Goal: Transaction & Acquisition: Purchase product/service

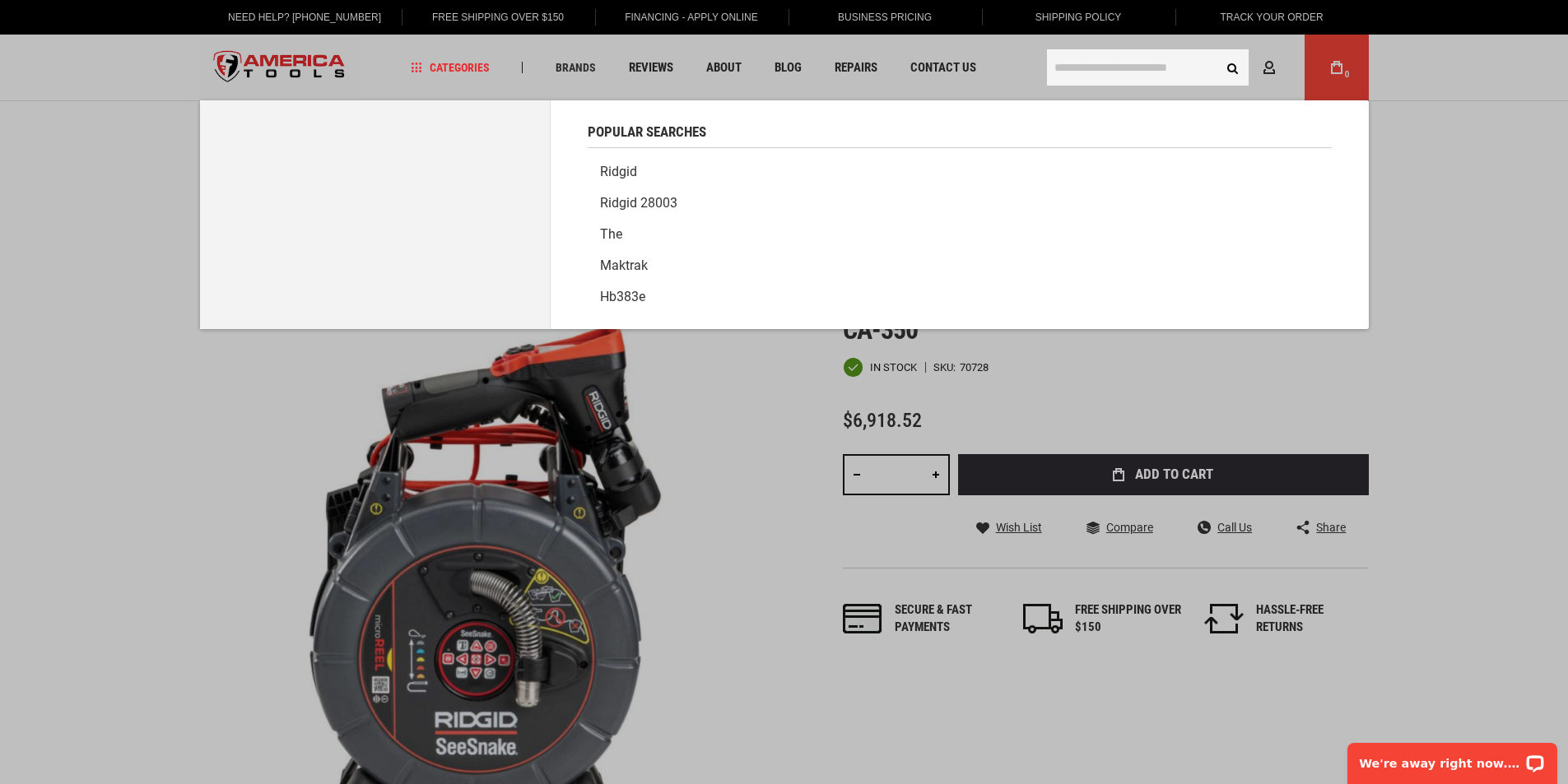
click at [1091, 80] on input "text" at bounding box center [1148, 67] width 202 height 36
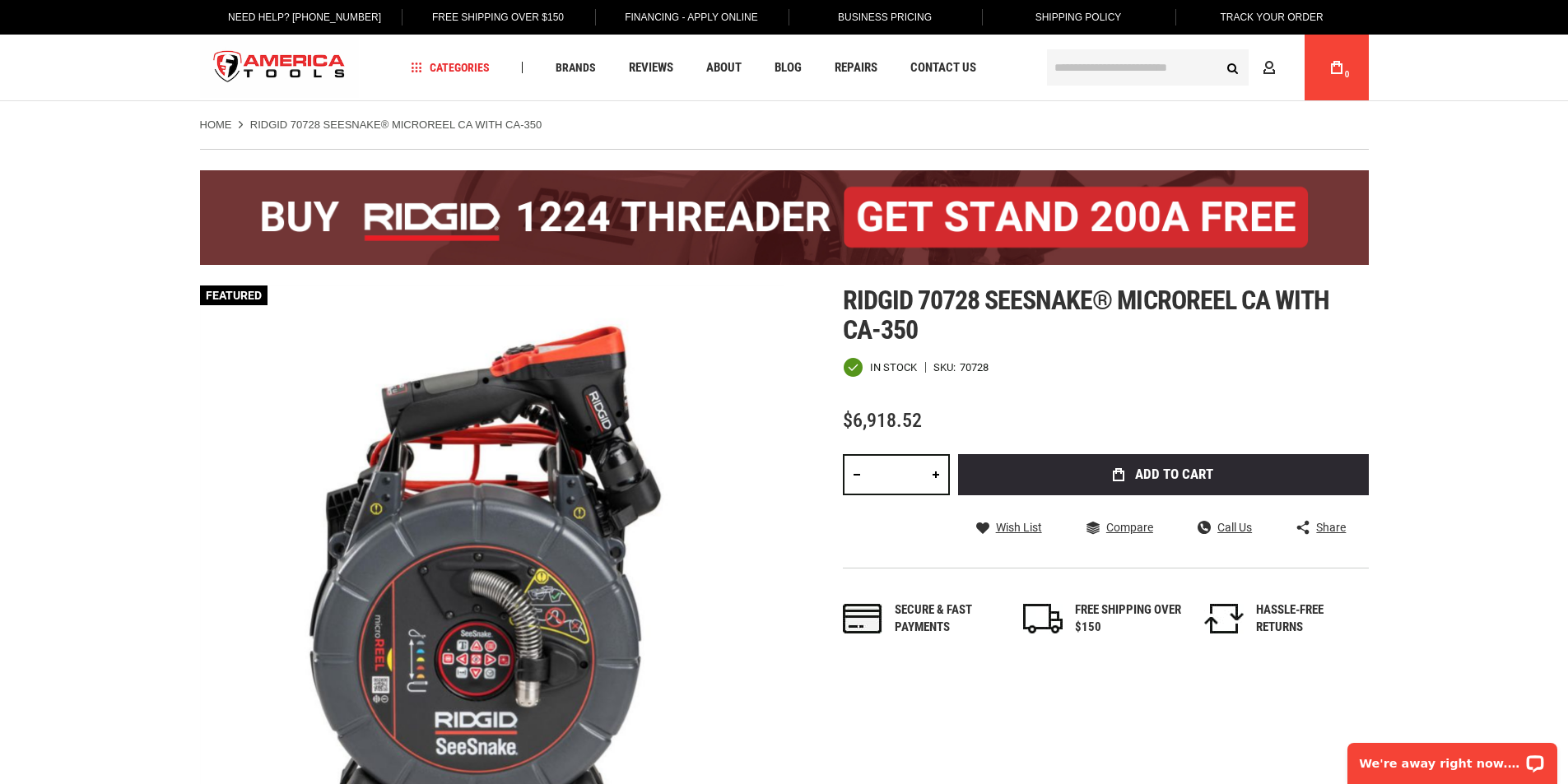
click at [934, 471] on link at bounding box center [935, 475] width 28 height 41
type input "*"
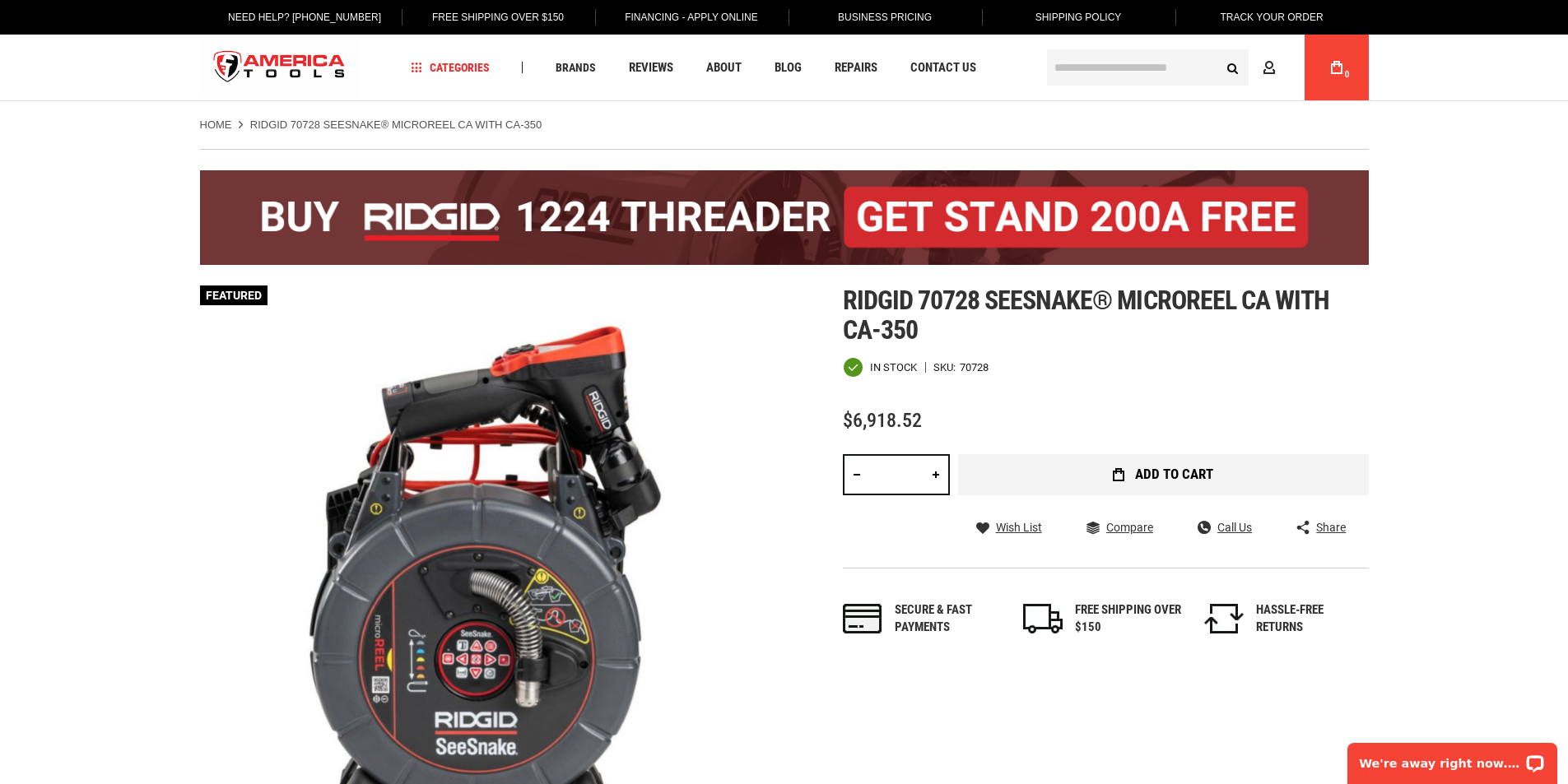
click at [1105, 483] on button "Add to Cart" at bounding box center [1163, 475] width 411 height 41
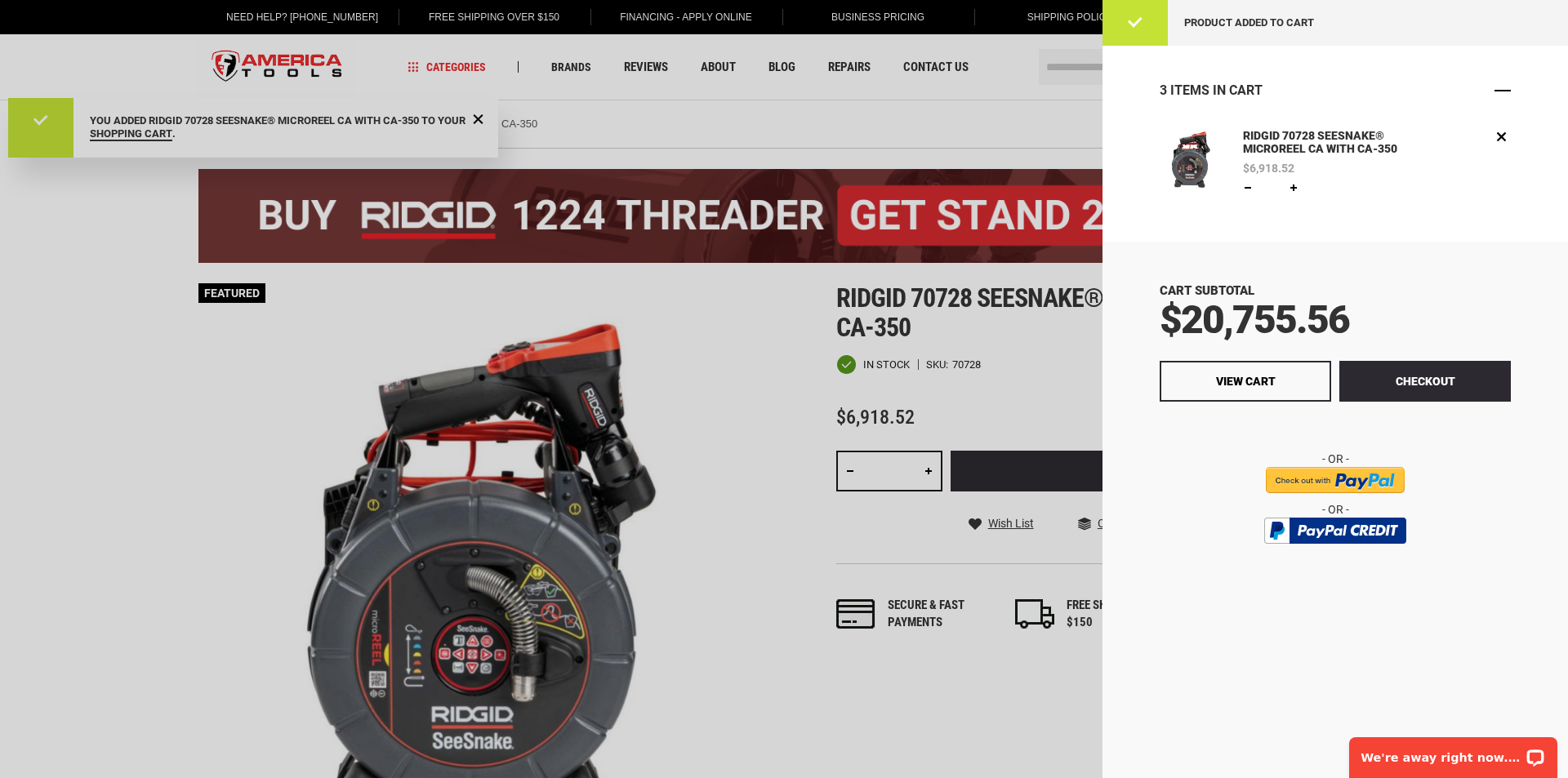
click at [1508, 90] on span "Close" at bounding box center [1502, 90] width 16 height 16
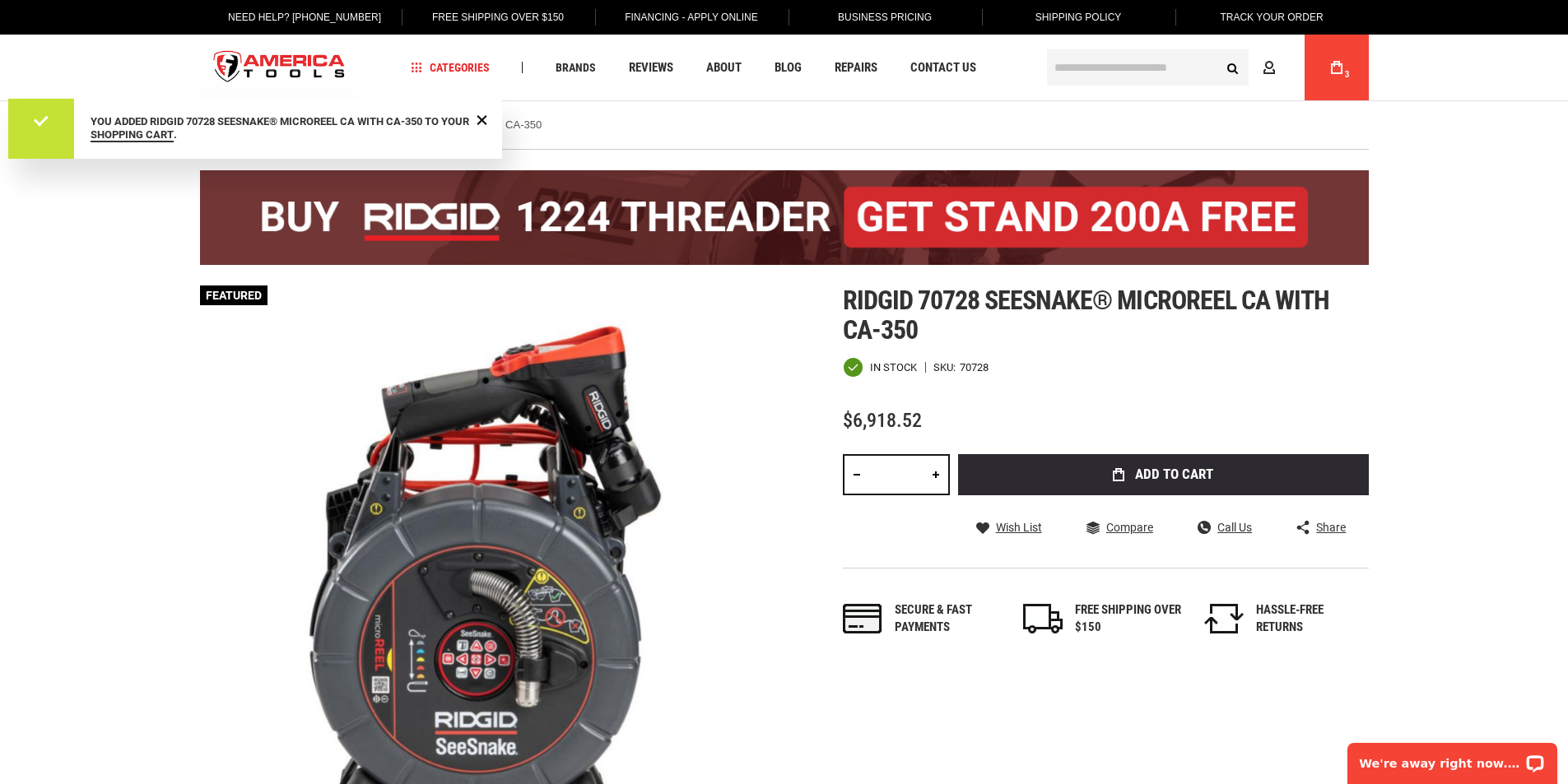
click at [1095, 60] on input "text" at bounding box center [1148, 67] width 202 height 36
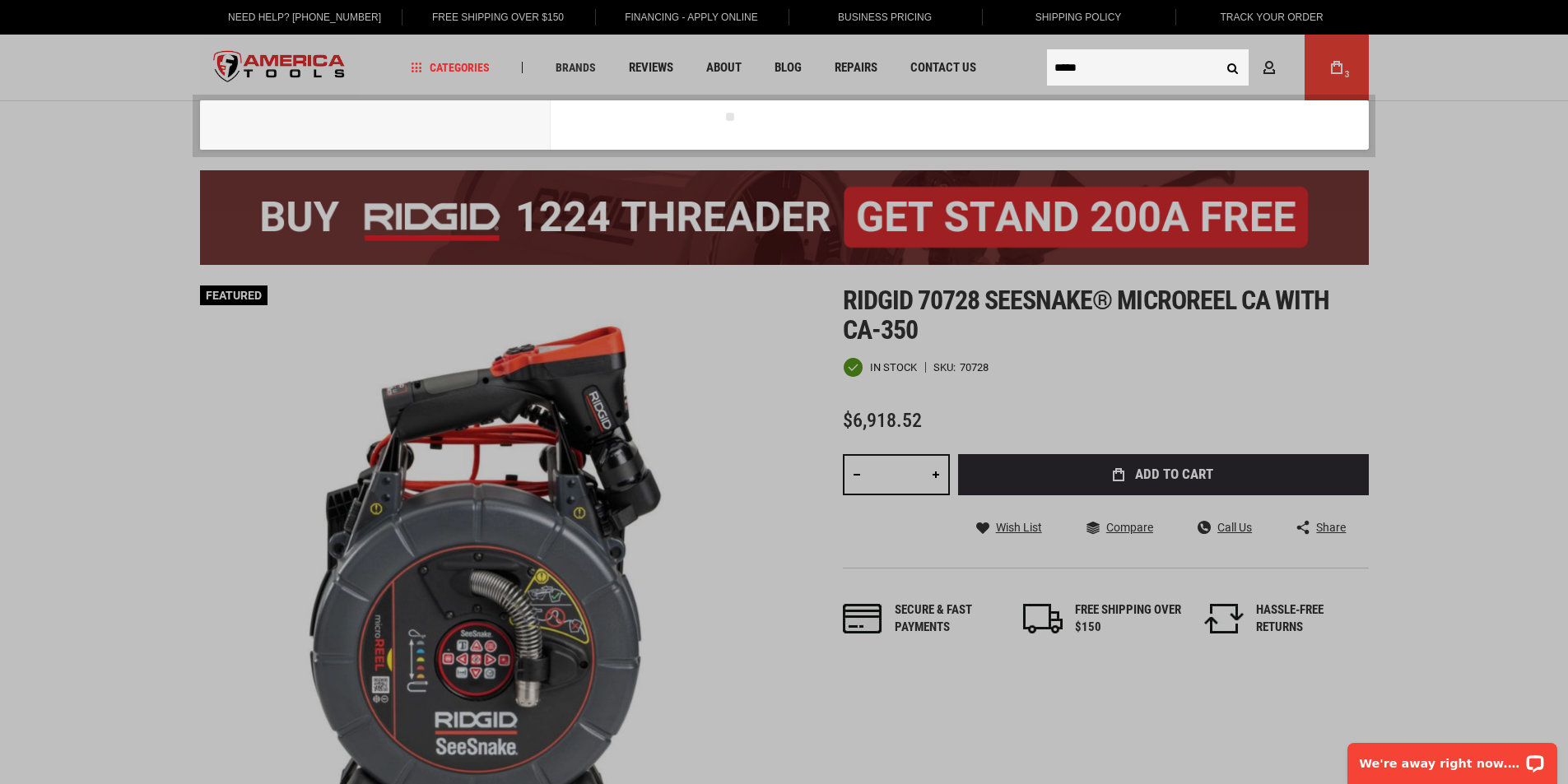
type input "*****"
click at [1217, 52] on button "Search" at bounding box center [1233, 67] width 31 height 31
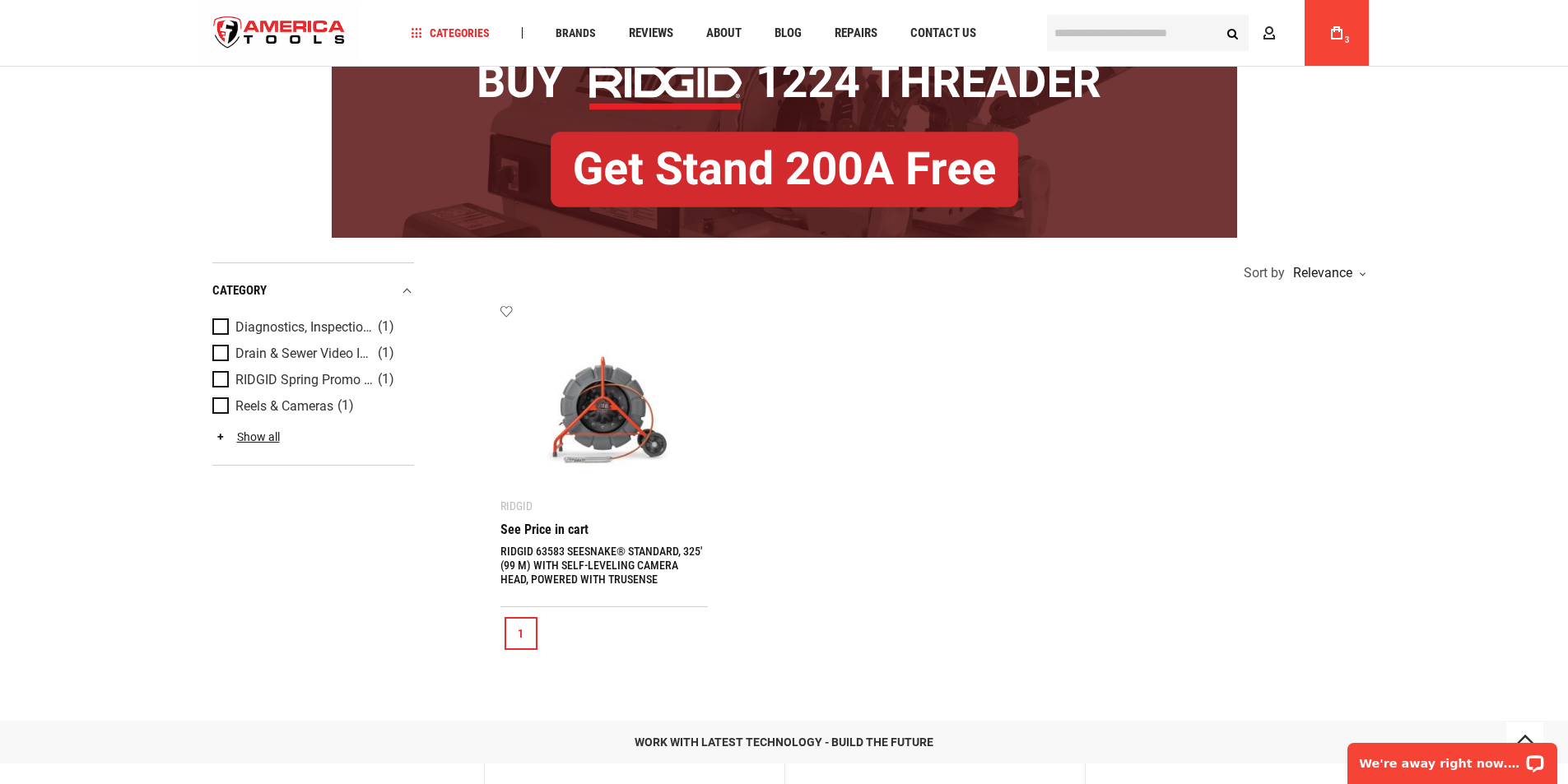
click at [572, 549] on link "RIDGID 63583 SEESNAKE® STANDARD, 325' (99 M) WITH SELF-LEVELING CAMERA HEAD, PO…" at bounding box center [601, 566] width 202 height 41
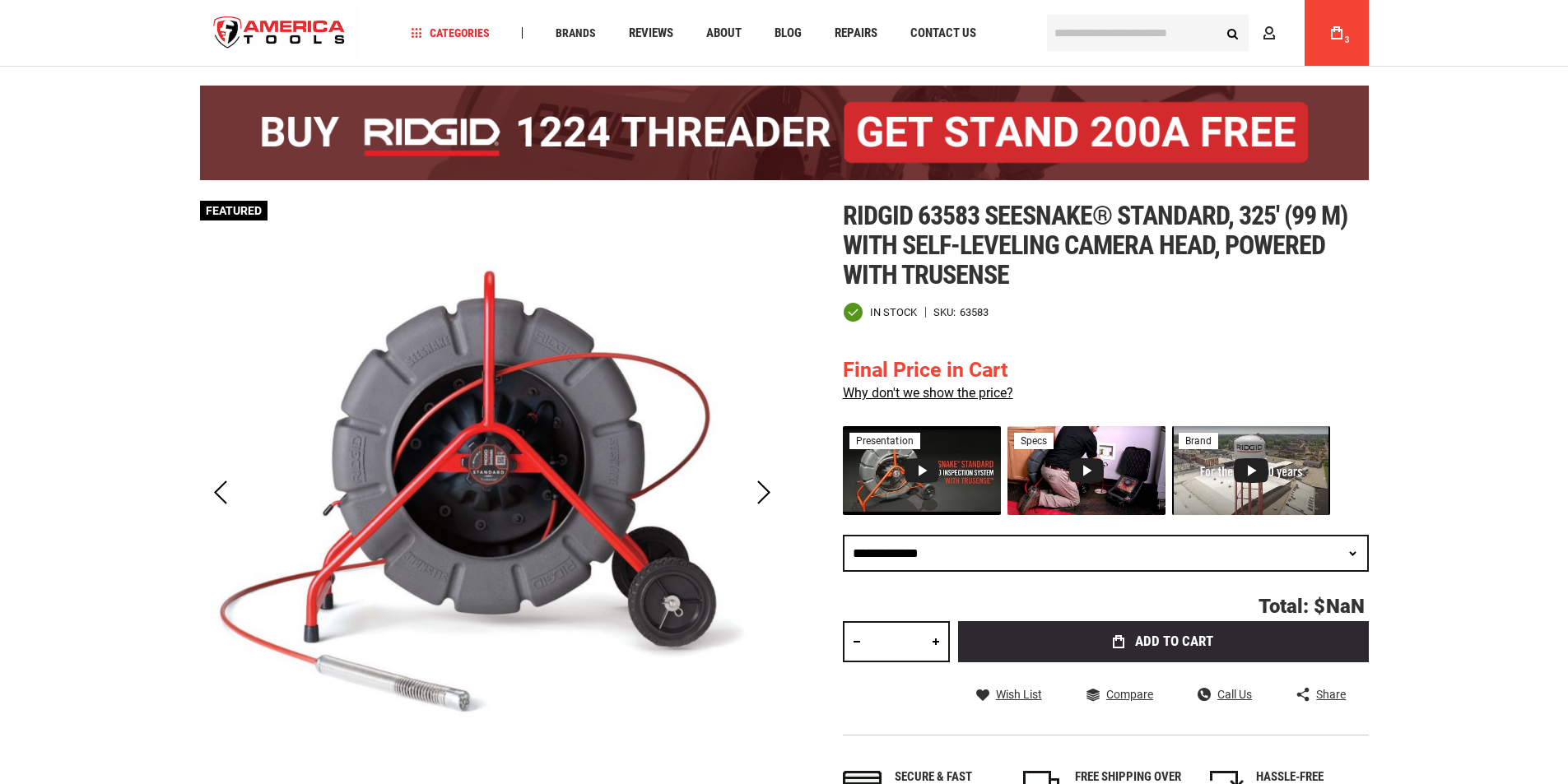
click at [927, 639] on link at bounding box center [935, 642] width 28 height 41
click at [928, 644] on link at bounding box center [935, 642] width 28 height 41
type input "*"
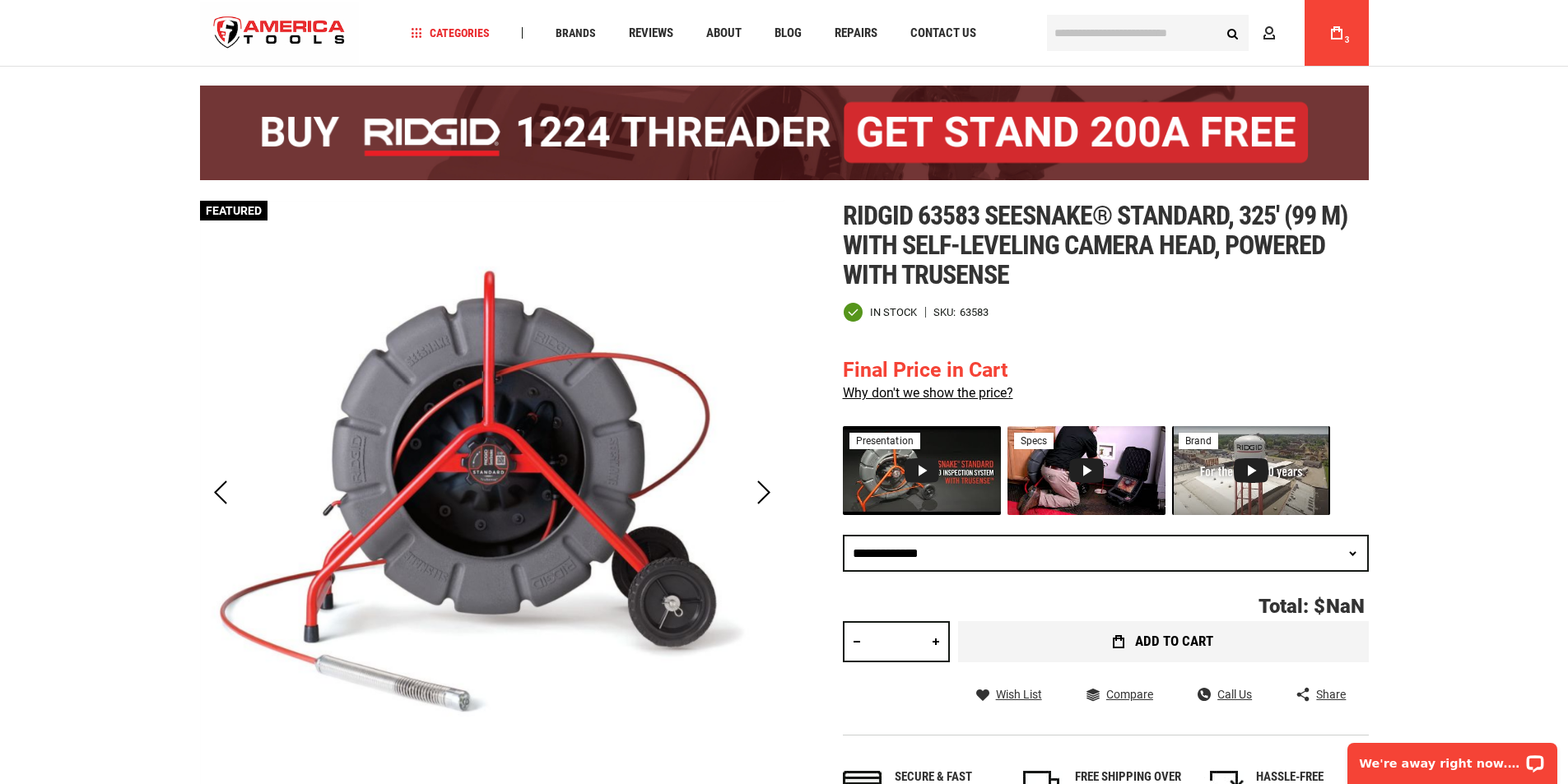
click at [1163, 640] on span "Add to Cart" at bounding box center [1174, 642] width 78 height 14
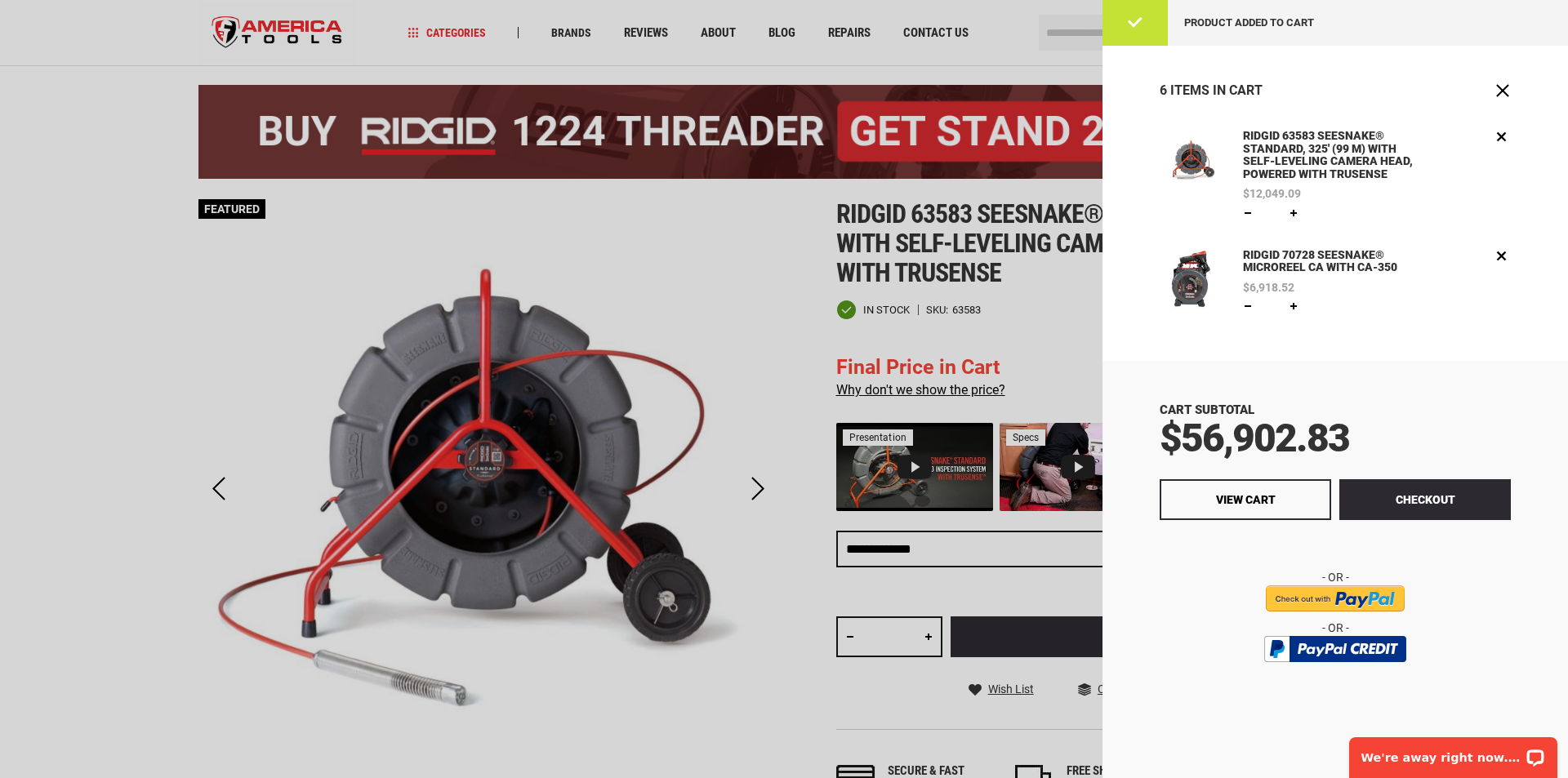
click at [927, 33] on div at bounding box center [784, 389] width 1568 height 778
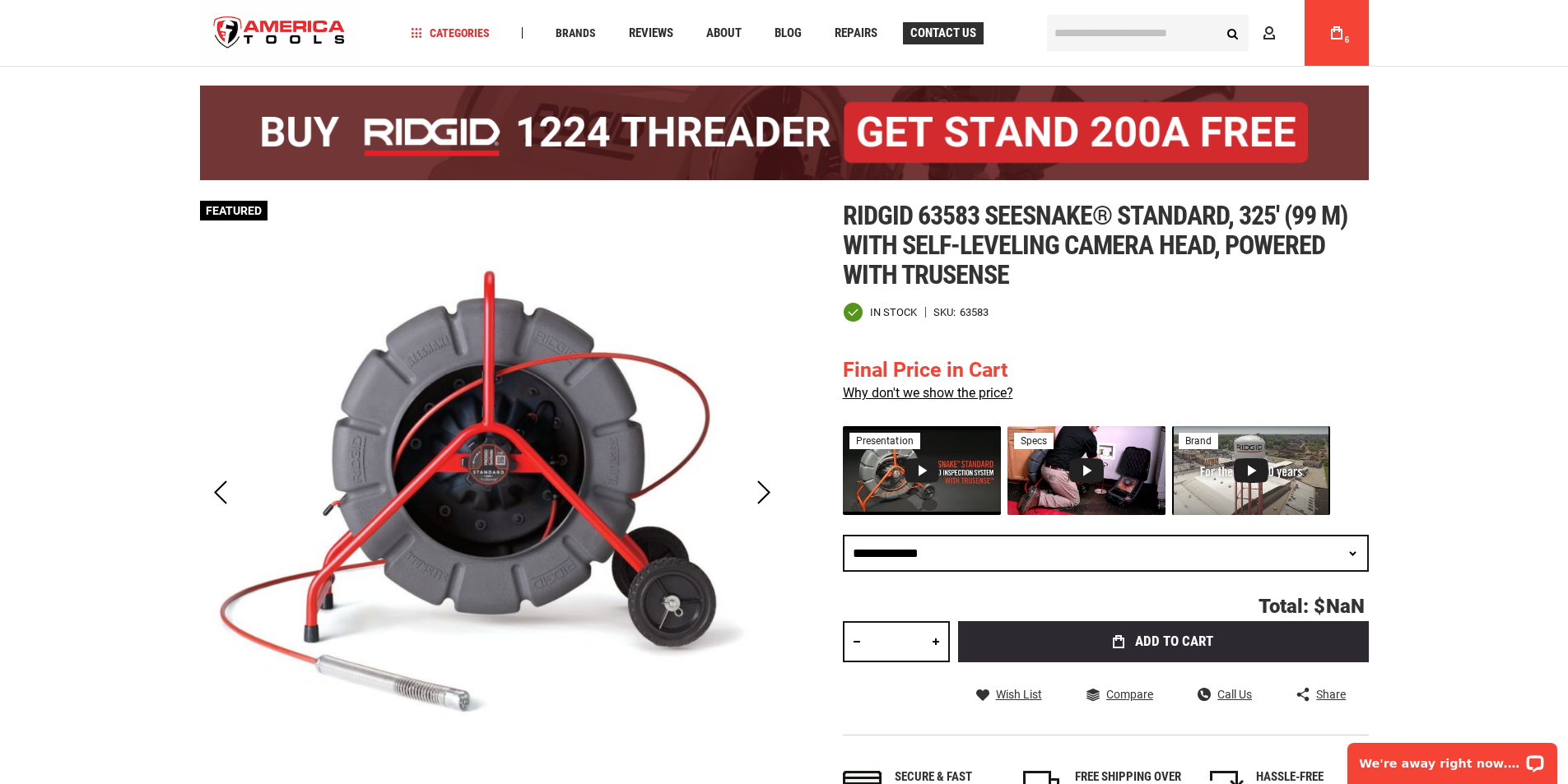
click at [922, 41] on link "Contact Us" at bounding box center [943, 33] width 81 height 22
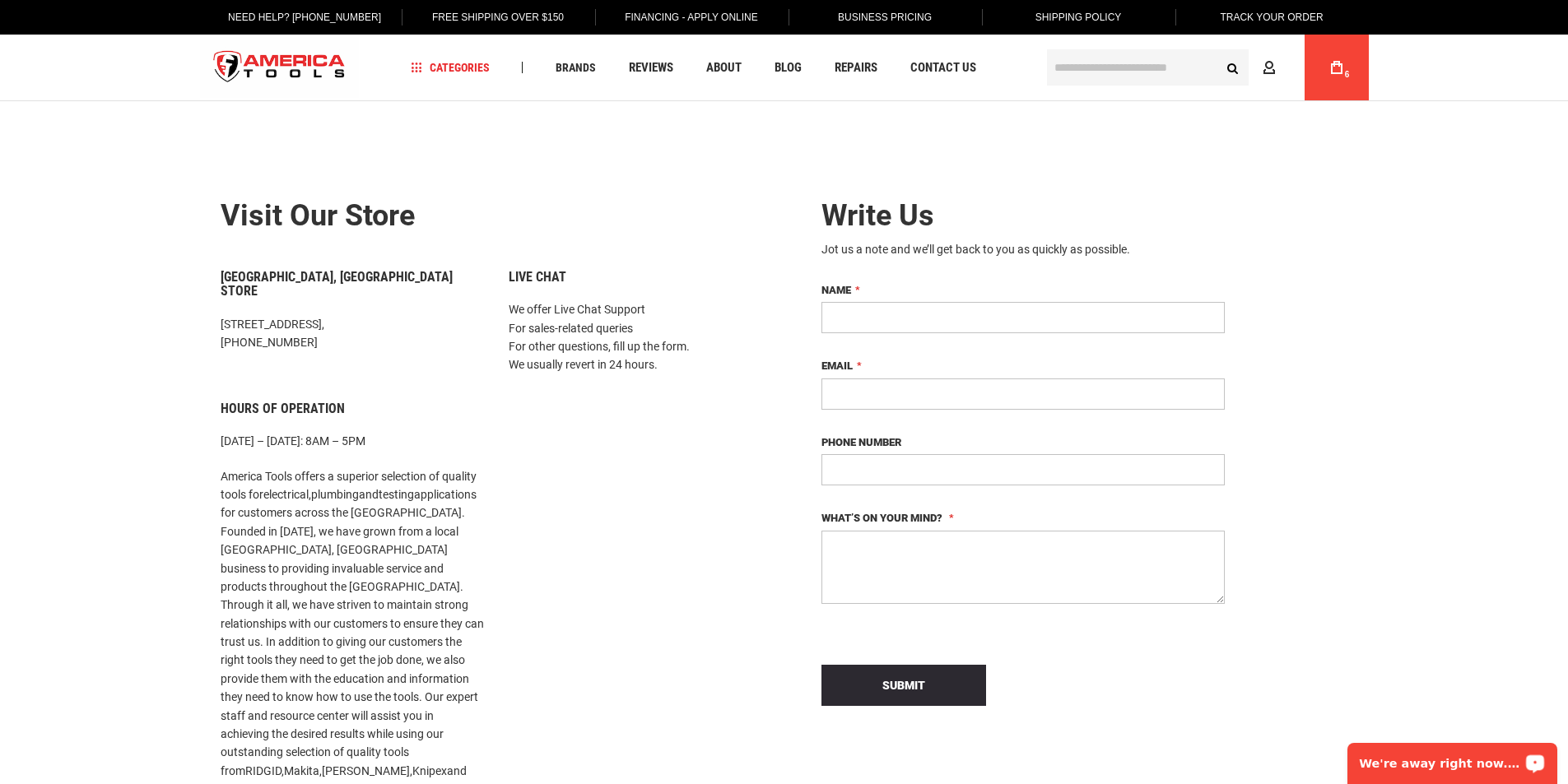
click at [1419, 769] on p "We're away right now. Please check back later!" at bounding box center [1440, 764] width 163 height 14
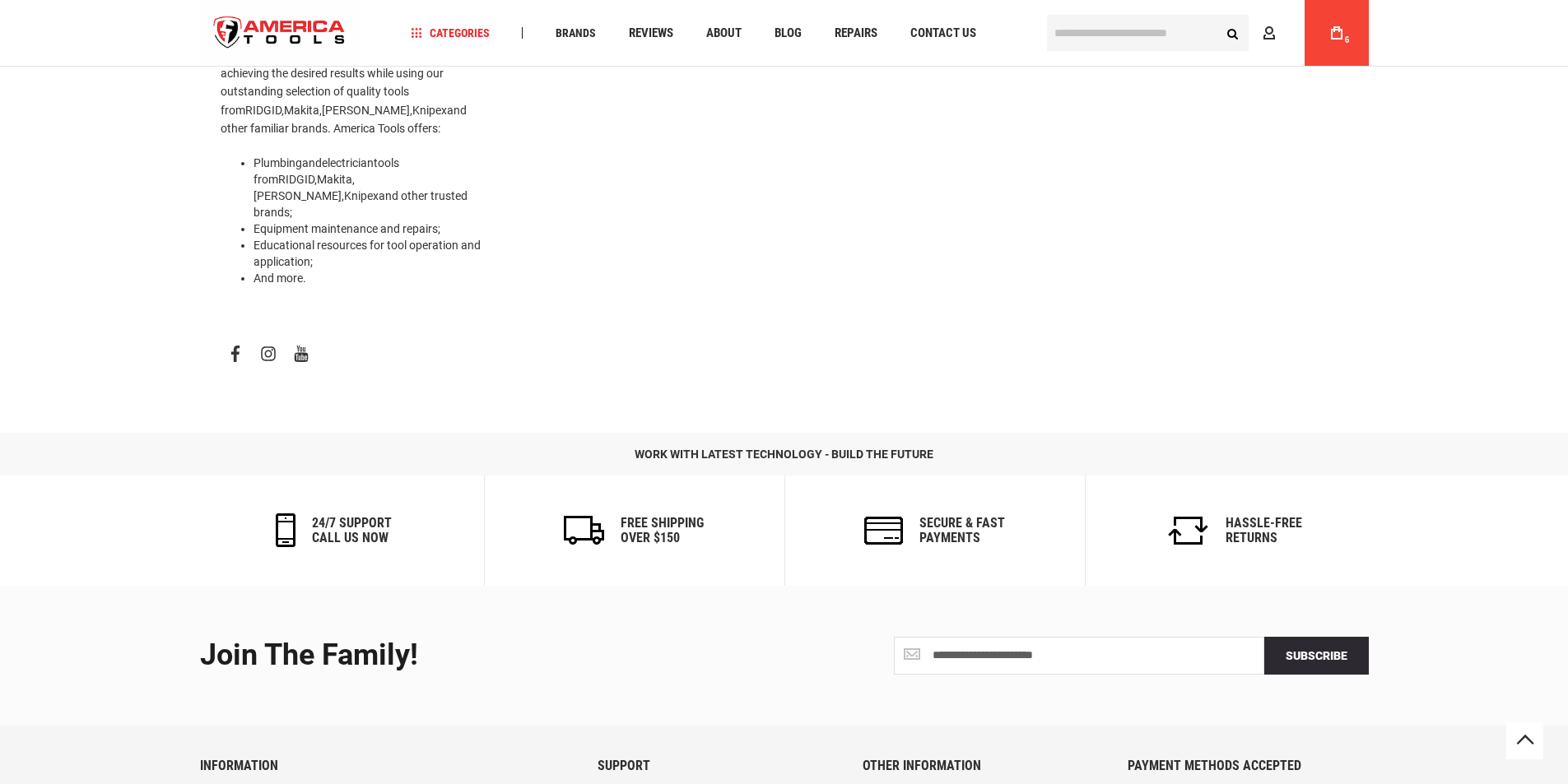
scroll to position [741, 0]
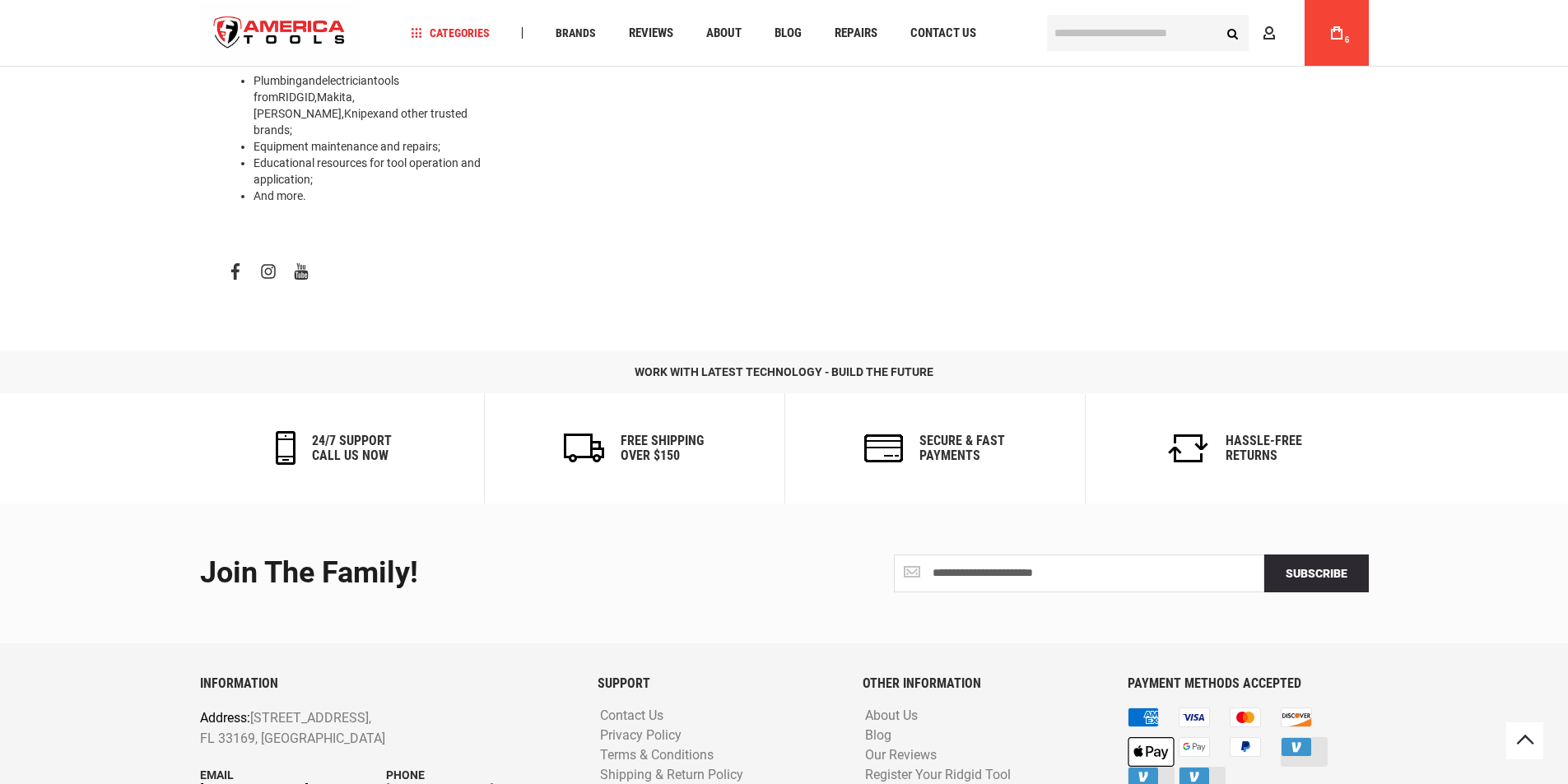
click at [264, 784] on link "[EMAIL_ADDRESS][DOMAIN_NAME]" at bounding box center [294, 796] width 187 height 23
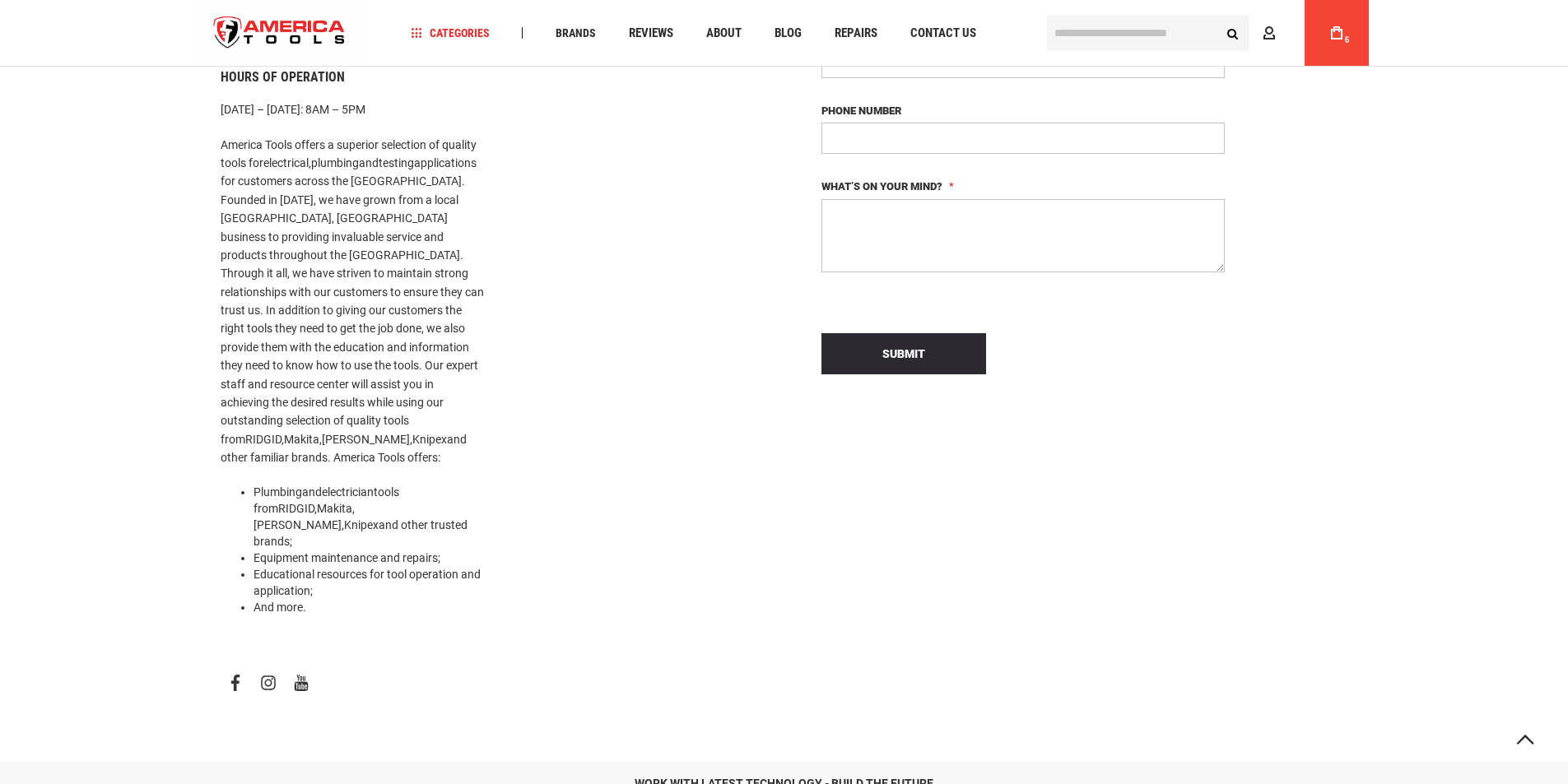
scroll to position [0, 0]
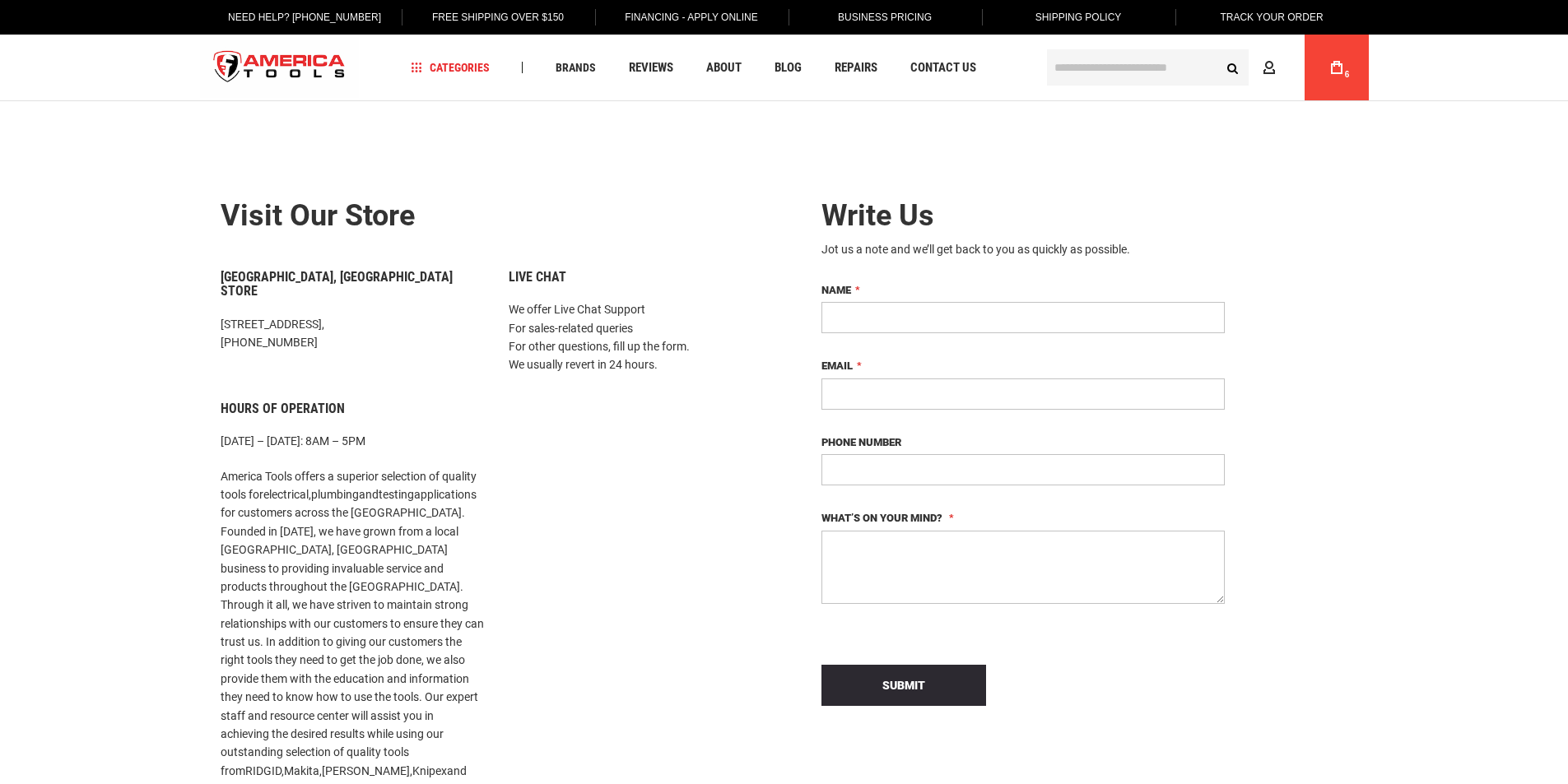
click at [1332, 63] on icon at bounding box center [1337, 67] width 12 height 14
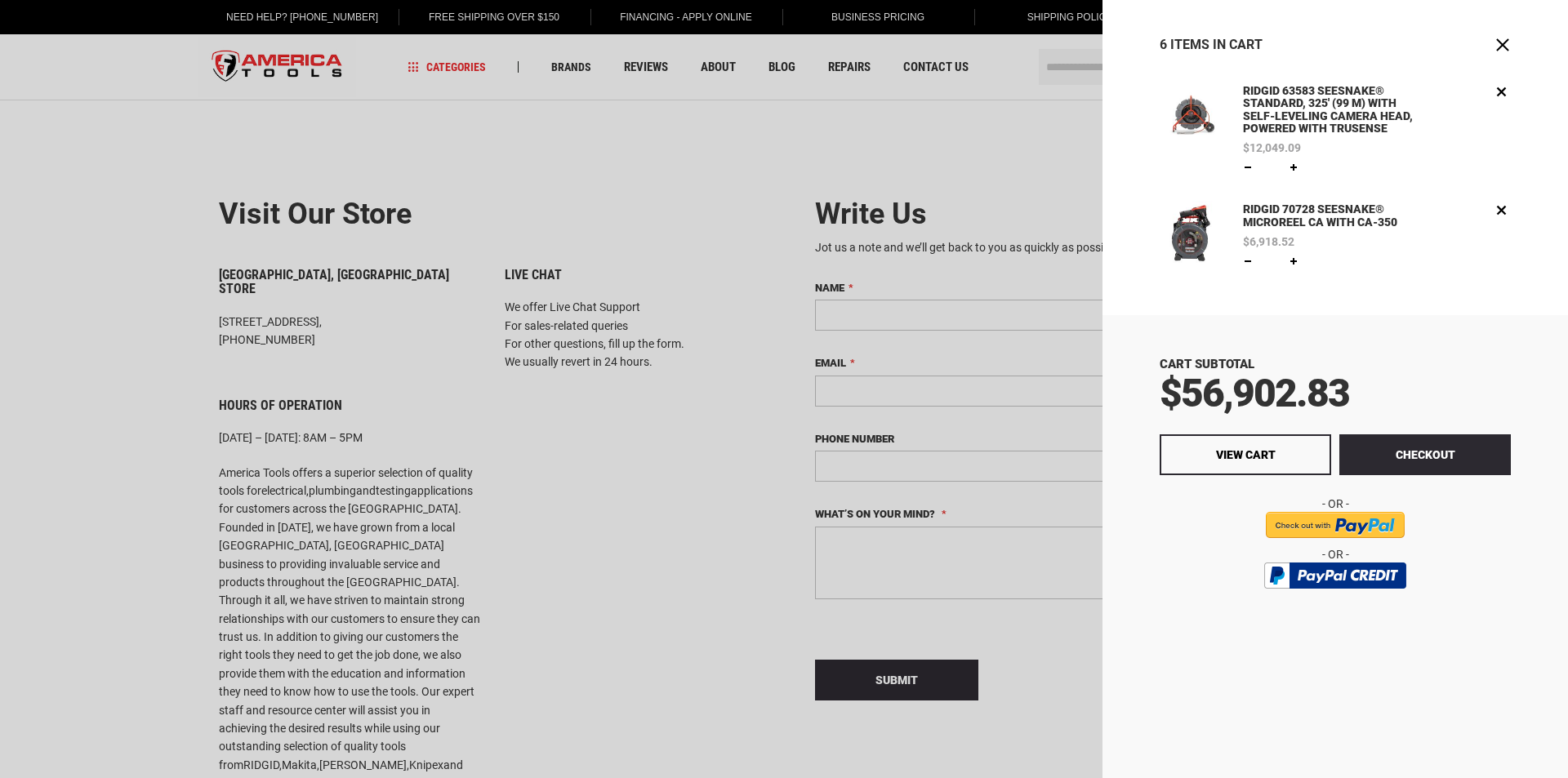
click at [935, 118] on div at bounding box center [784, 389] width 1568 height 778
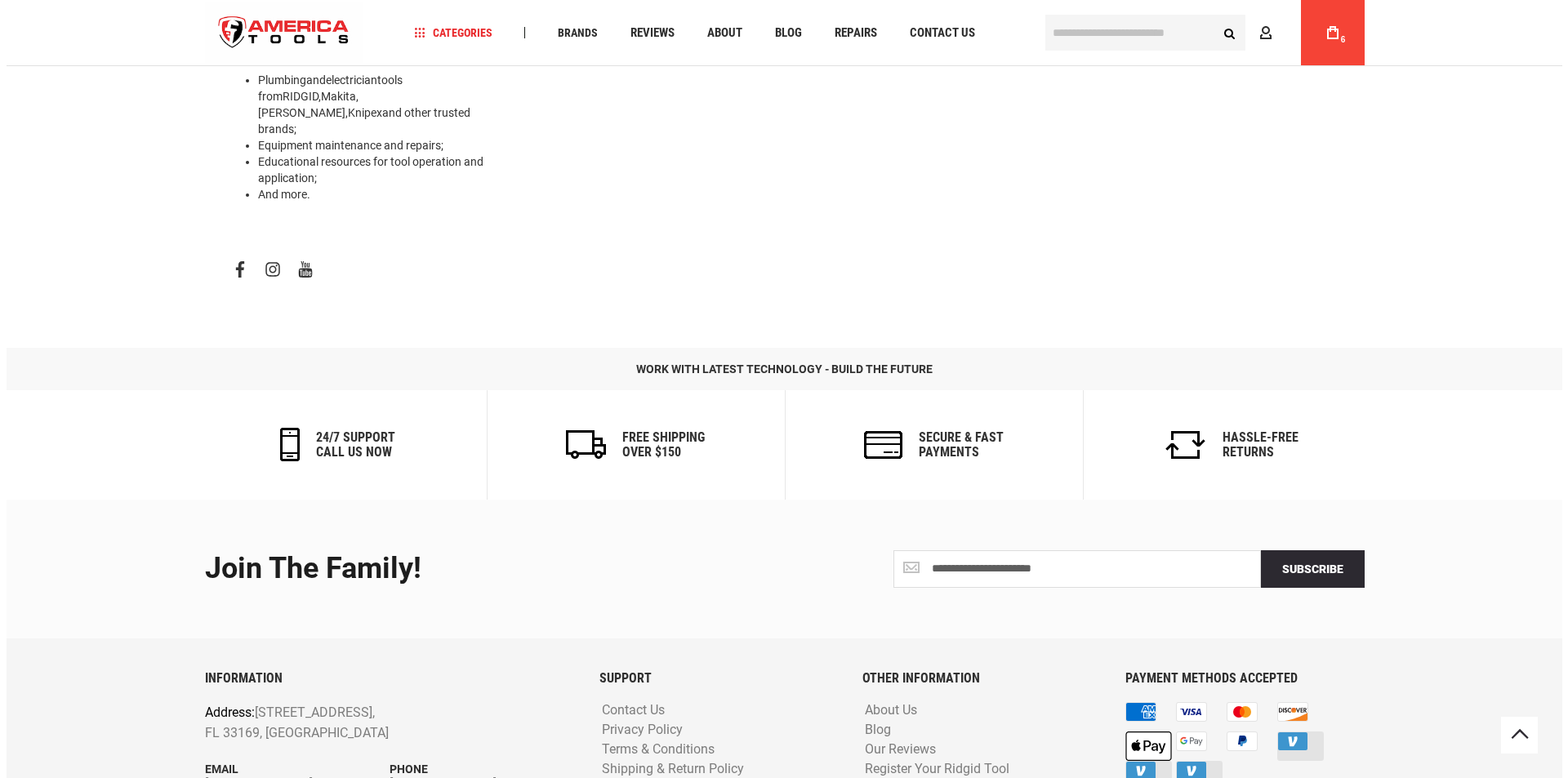
scroll to position [769, 0]
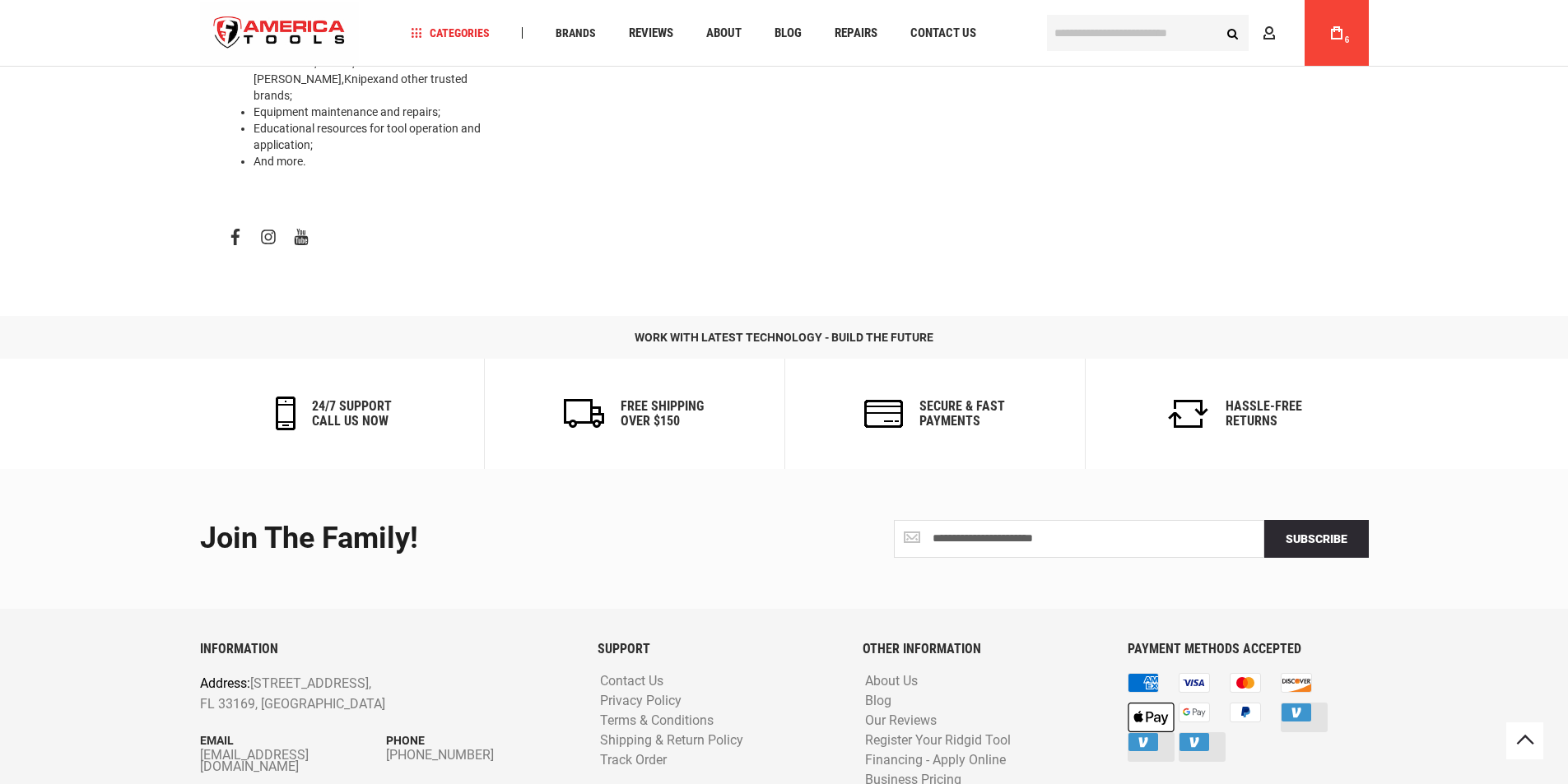
click at [1341, 29] on icon at bounding box center [1337, 33] width 12 height 14
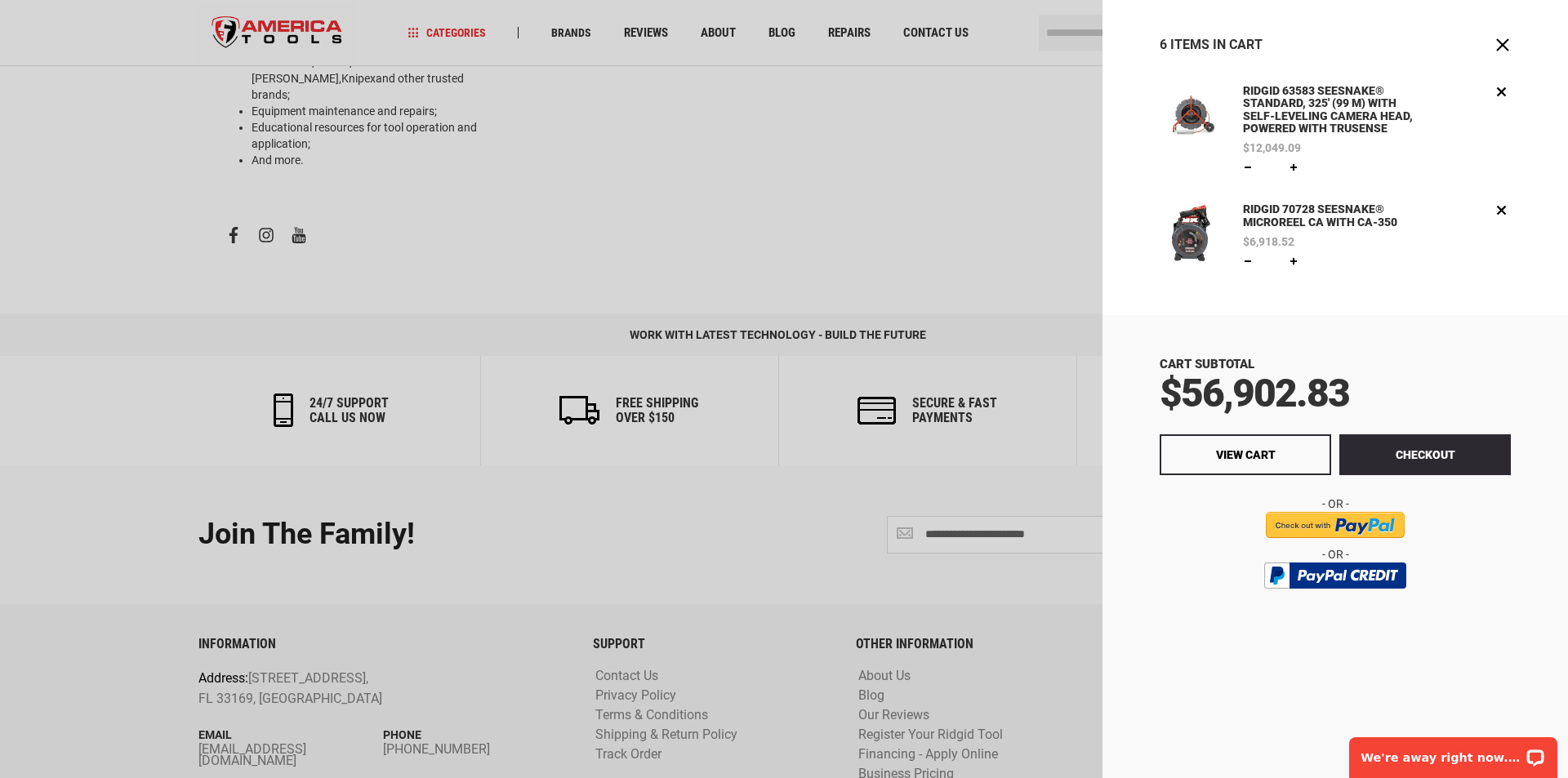
drag, startPoint x: 198, startPoint y: 686, endPoint x: 332, endPoint y: 682, distance: 134.1
click at [332, 682] on div at bounding box center [784, 389] width 1568 height 778
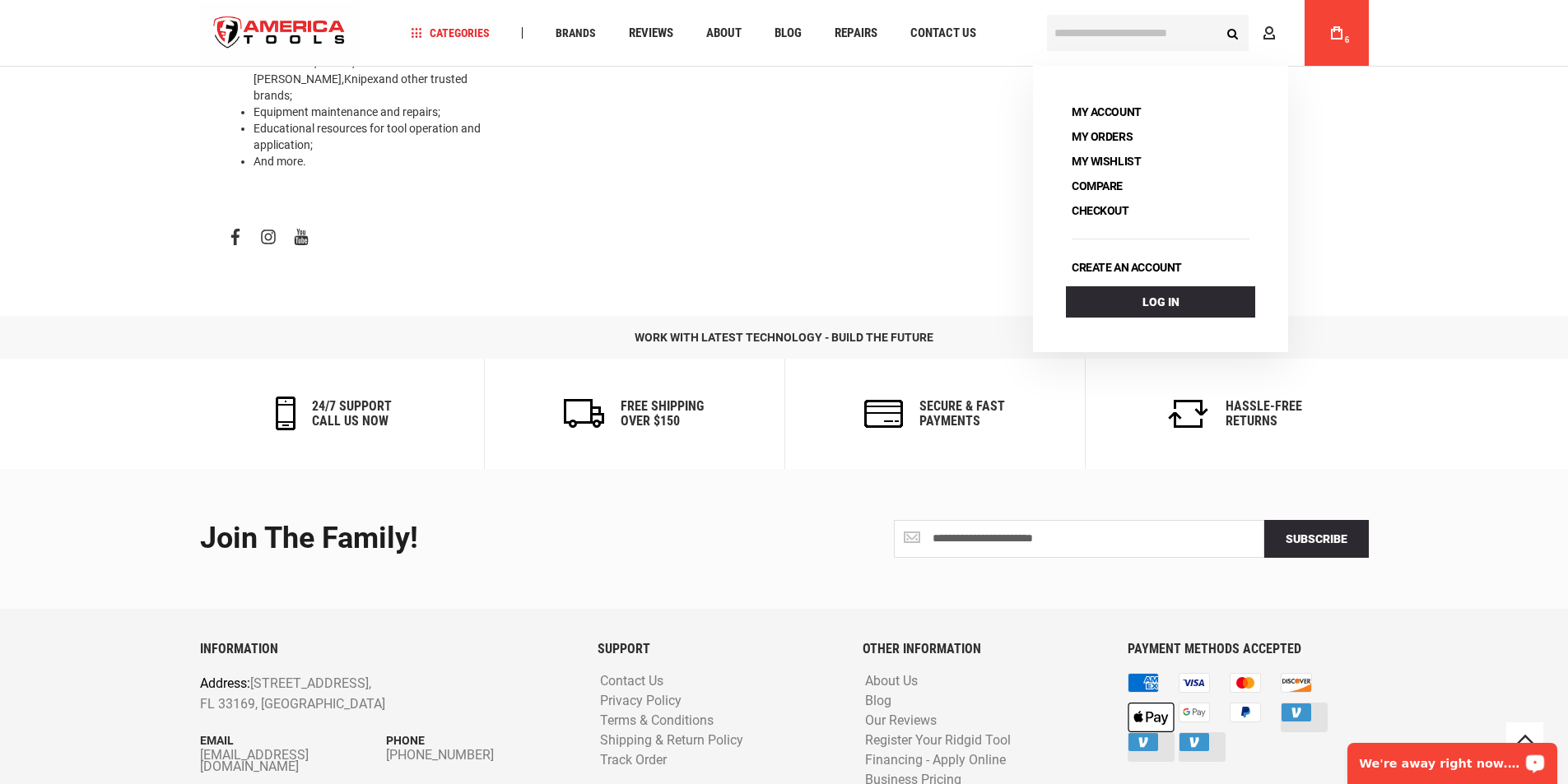
click at [1353, 32] on div "My Cart 6" at bounding box center [1337, 33] width 64 height 66
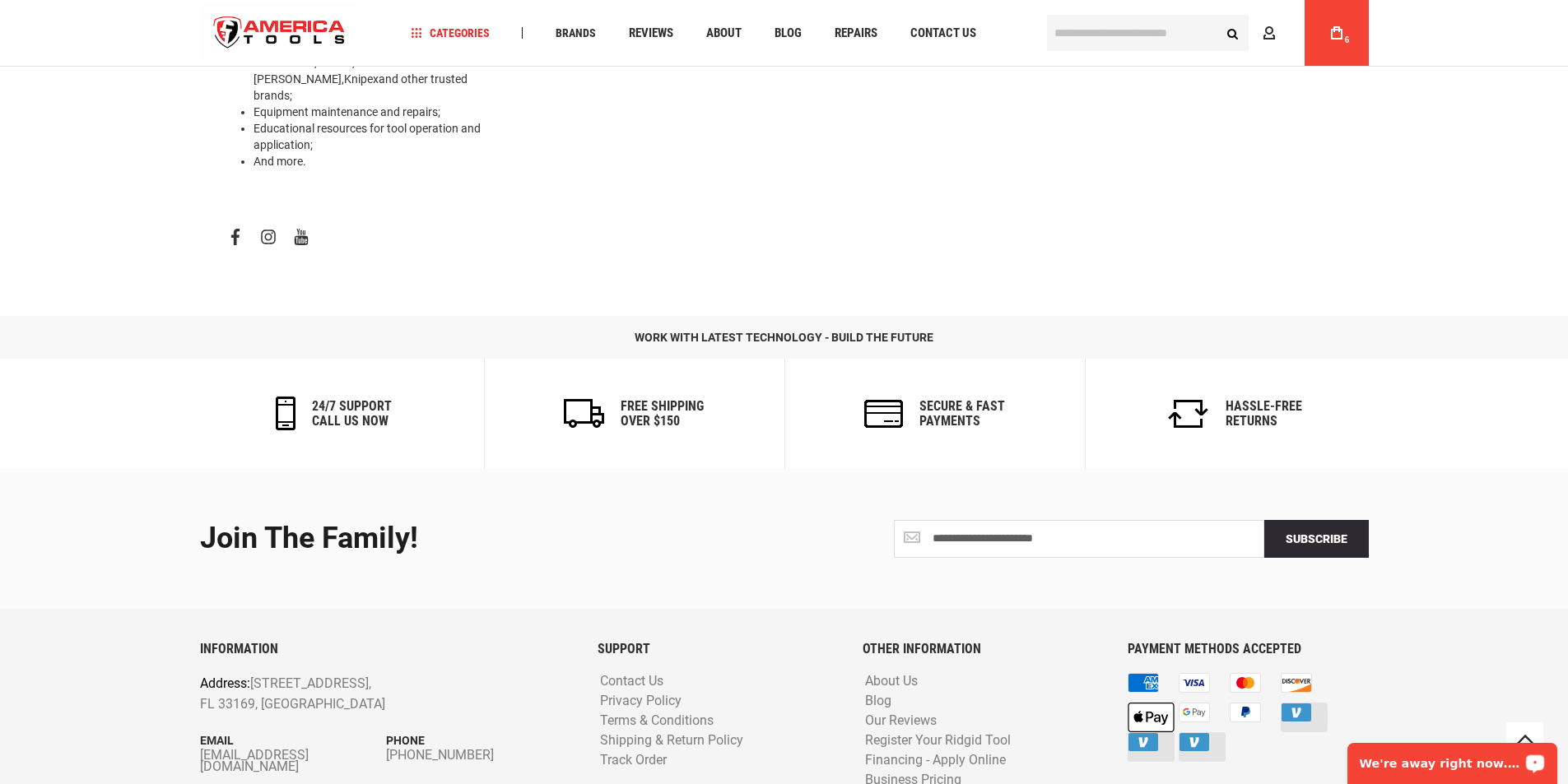
click at [1334, 30] on icon at bounding box center [1337, 33] width 12 height 14
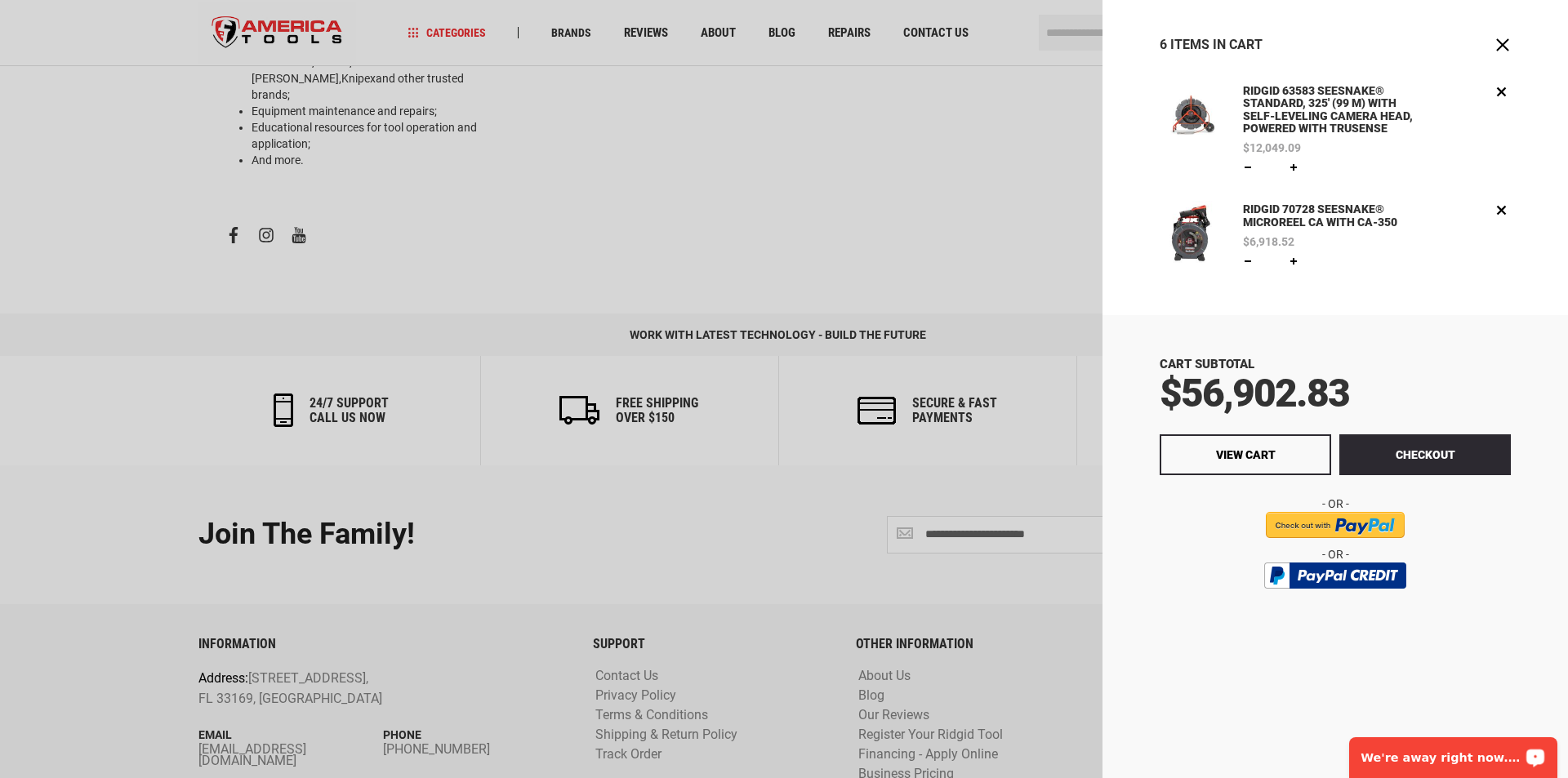
click at [1274, 92] on link "RIDGID 63583 SEESNAKE® STANDARD, 325' (99 M) WITH SELF-LEVELING CAMERA HEAD, PO…" at bounding box center [1333, 110] width 188 height 56
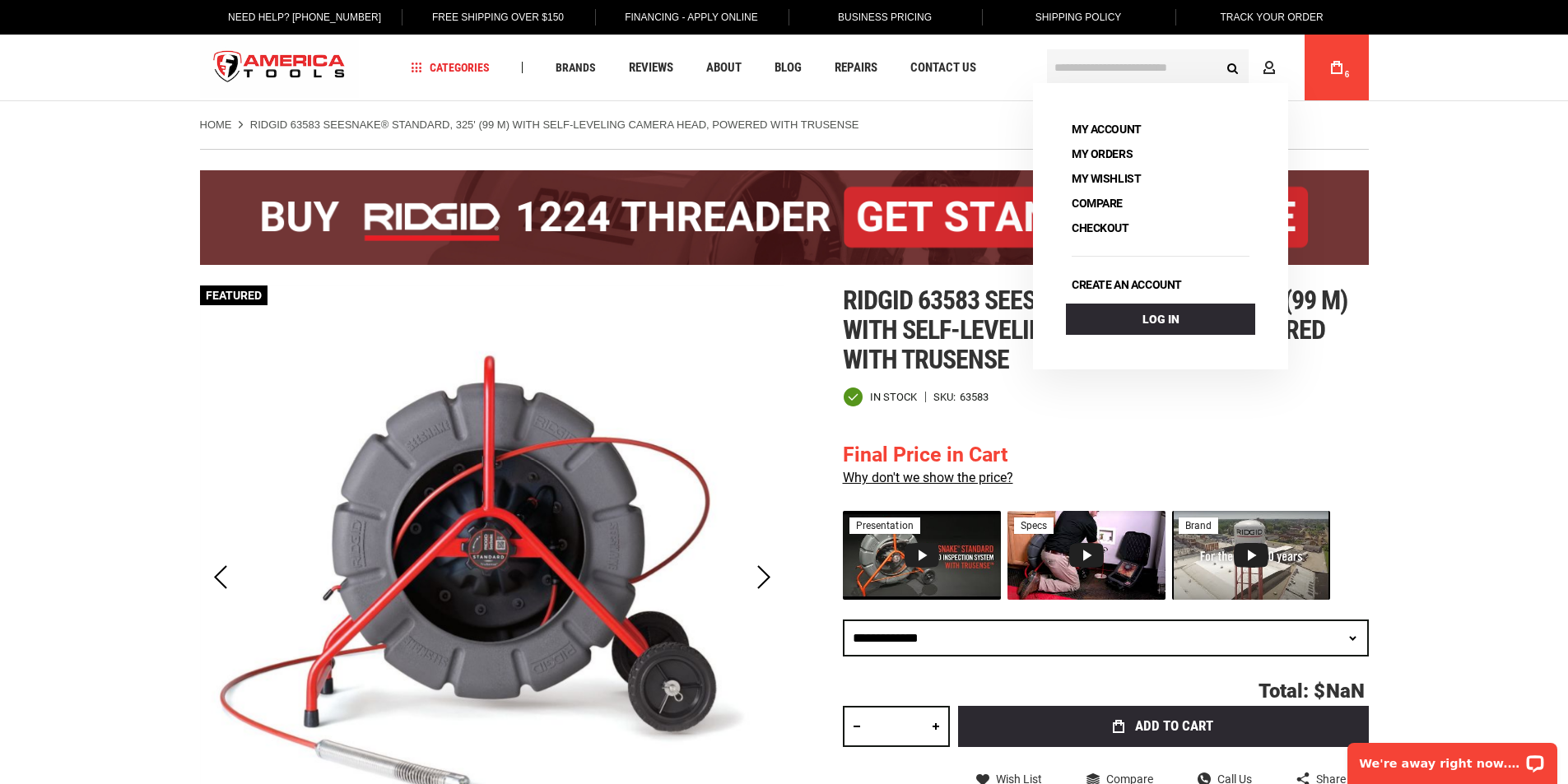
click at [1345, 79] on span "6" at bounding box center [1348, 75] width 10 height 10
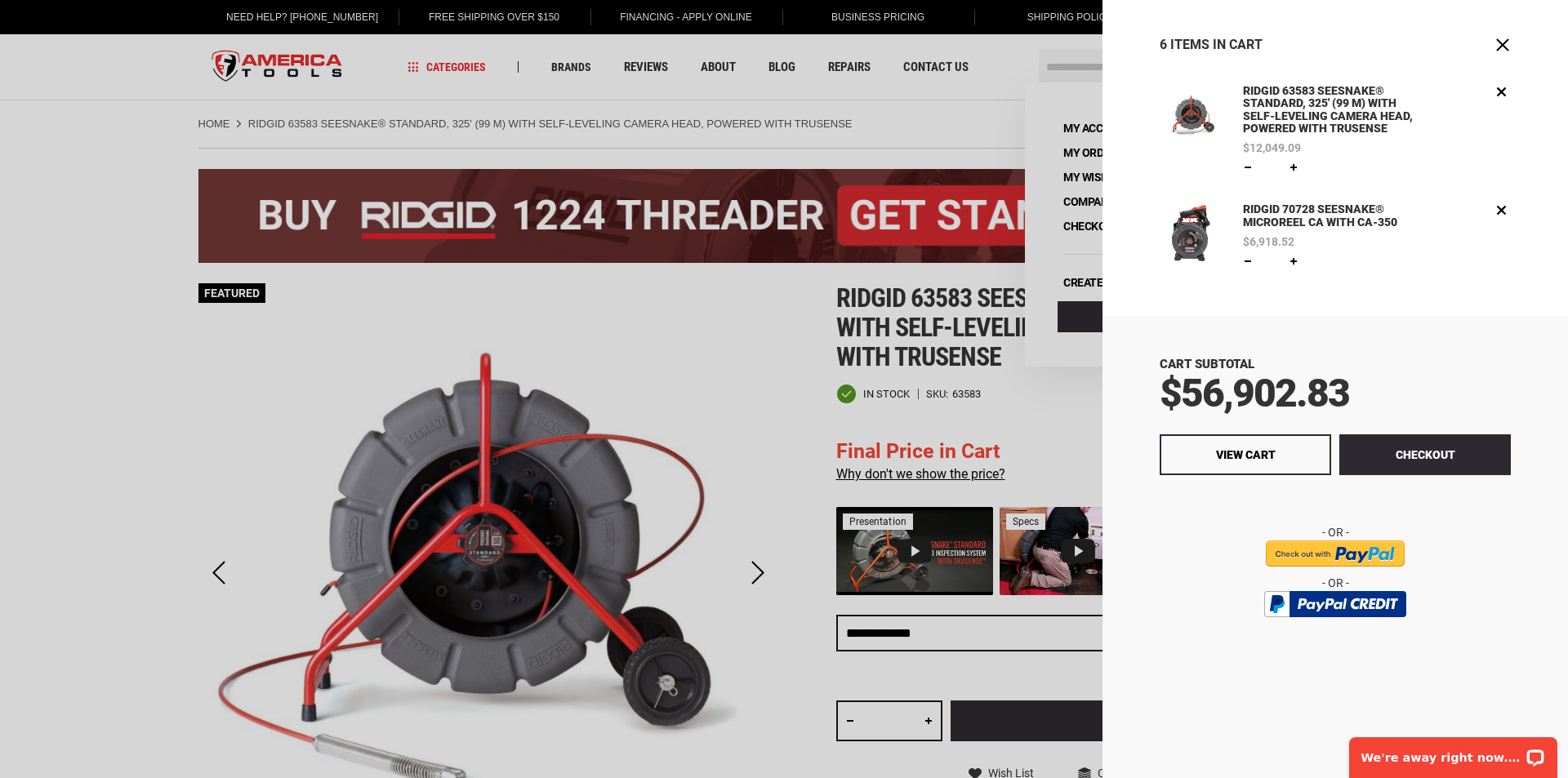
click at [1281, 207] on link "RIDGID 70728 SEESNAKE® MICROREEL CA WITH CA-350" at bounding box center [1333, 217] width 188 height 31
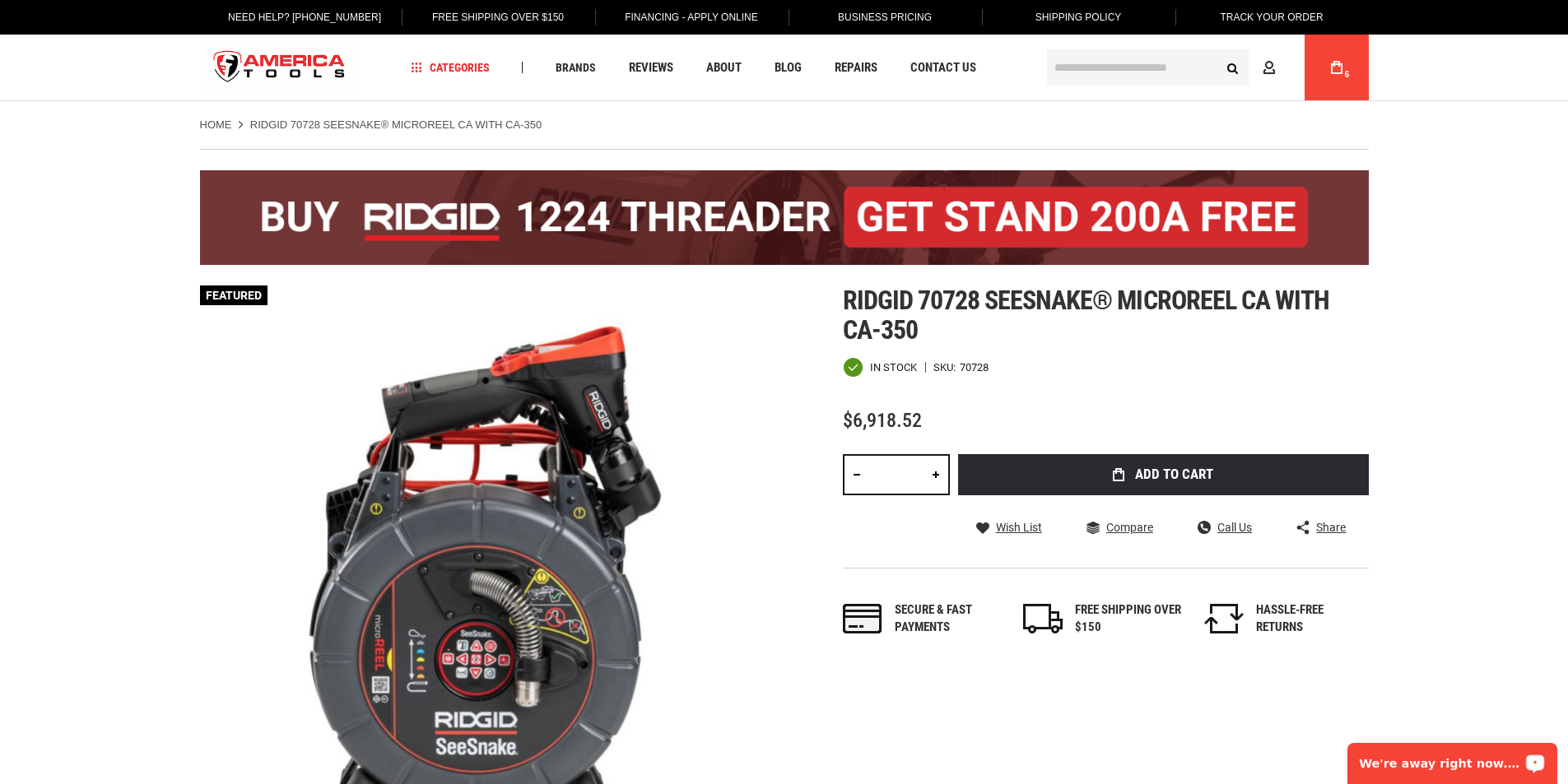
click at [1432, 758] on p "We're away right now. Please check back later!" at bounding box center [1440, 764] width 163 height 14
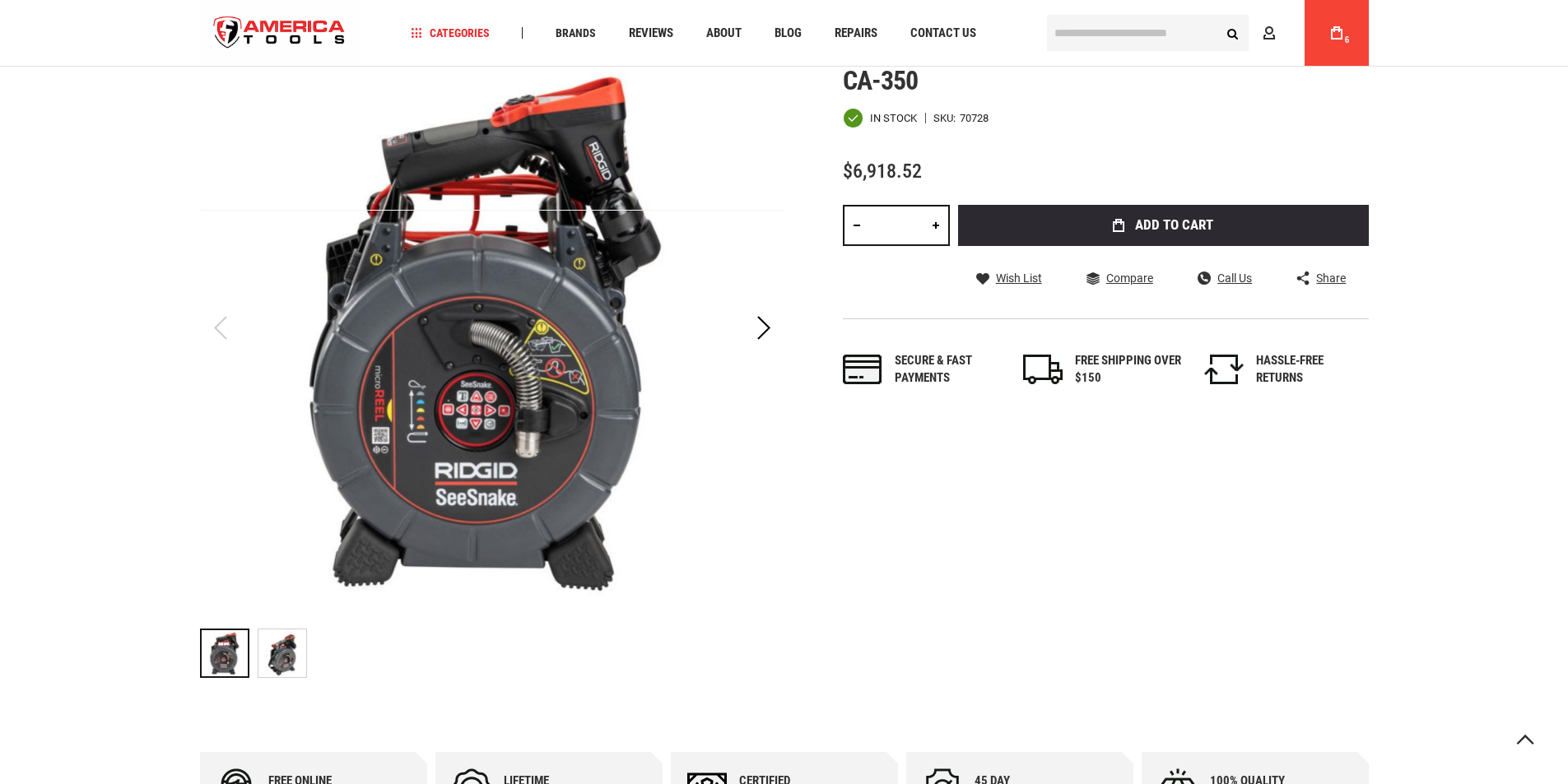
scroll to position [493, 0]
